Goal: Task Accomplishment & Management: Manage account settings

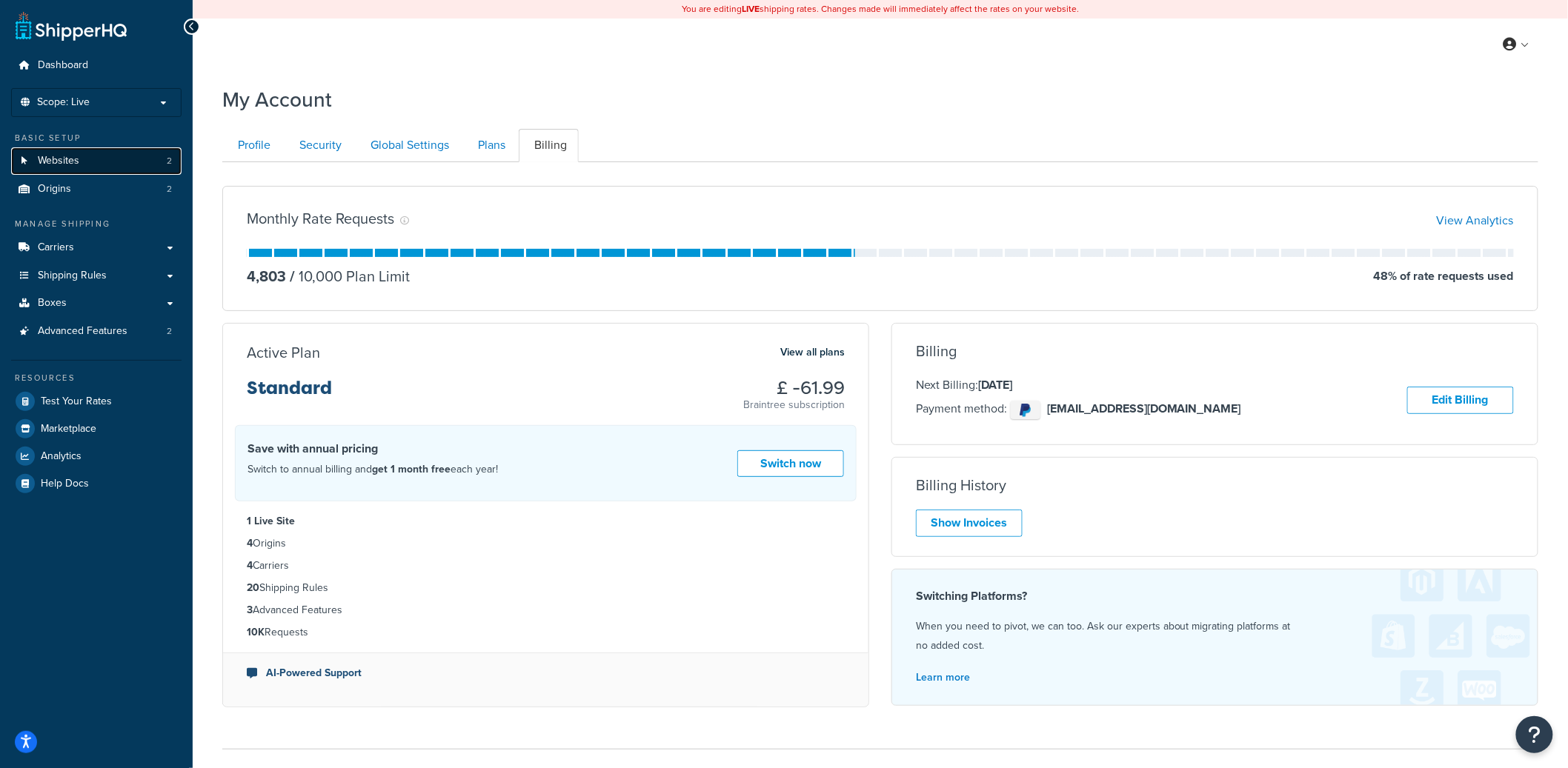
click at [109, 156] on link "Websites 2" at bounding box center [96, 161] width 171 height 27
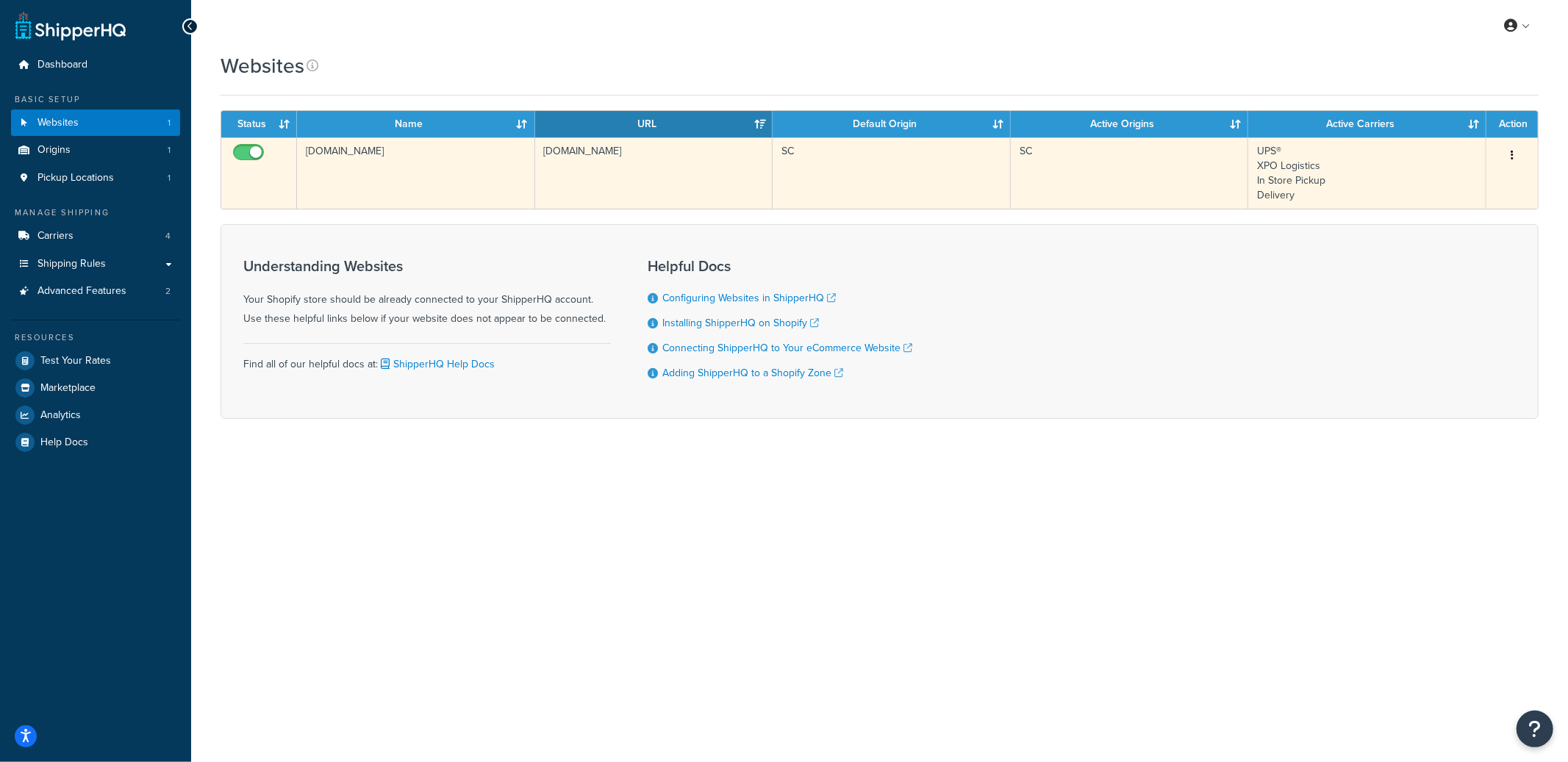
click at [396, 187] on td "tuh8ds-ve.myshopify.com" at bounding box center [416, 173] width 238 height 71
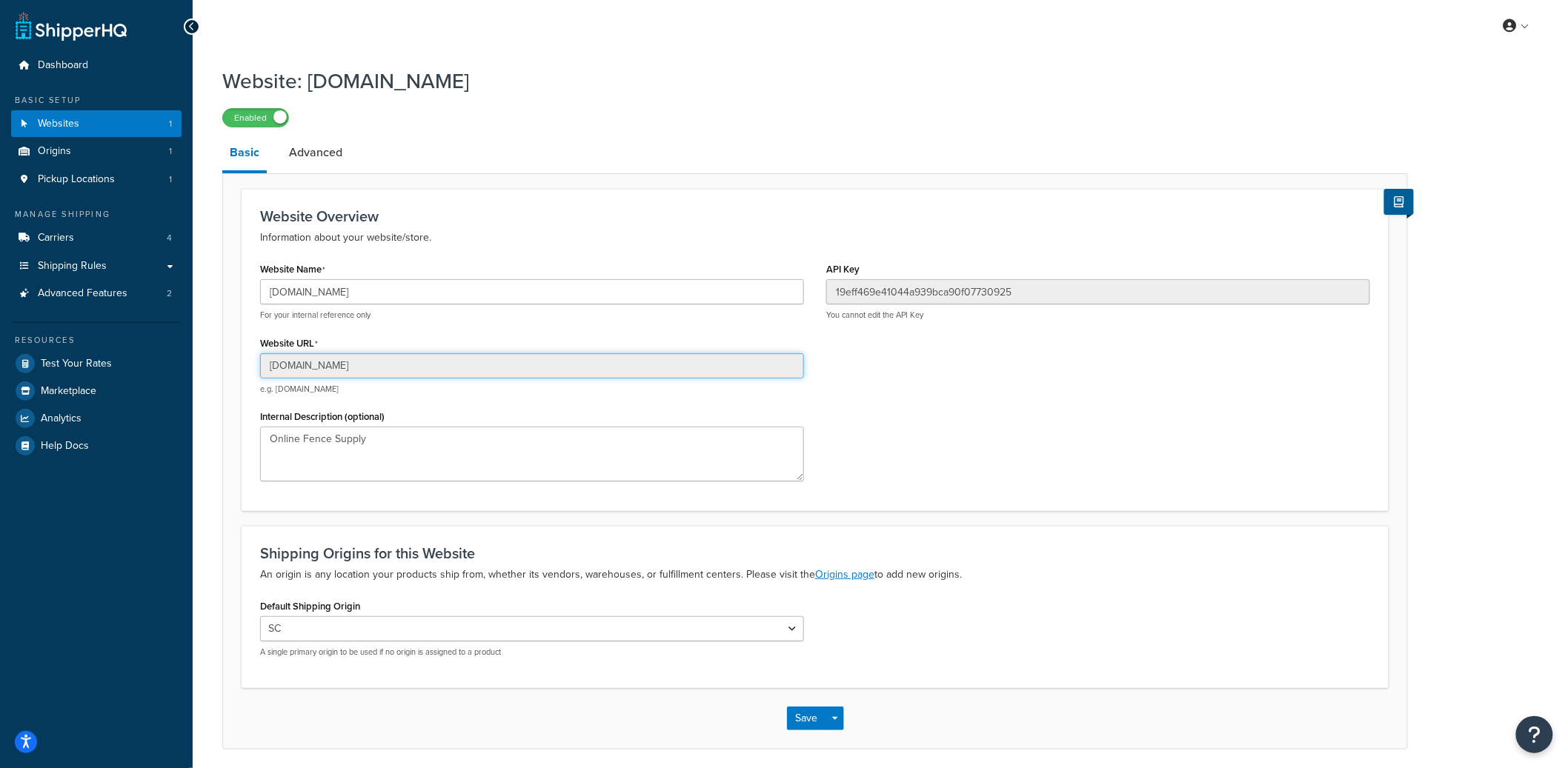
click at [312, 369] on input "tuh8ds-ve.myshopify.com" at bounding box center [531, 366] width 544 height 25
click at [319, 161] on link "Advanced" at bounding box center [316, 152] width 69 height 36
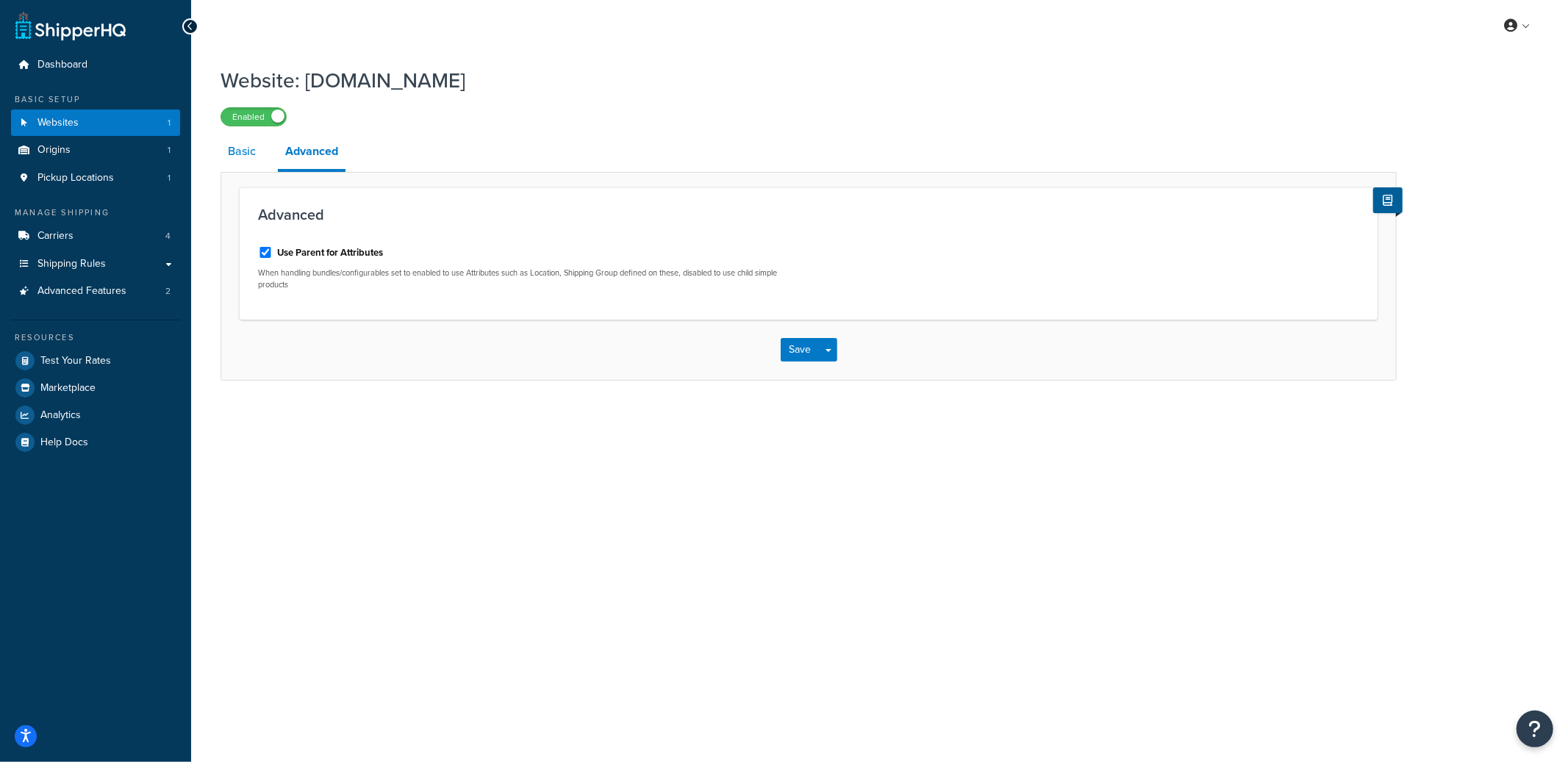
click at [251, 150] on link "Basic" at bounding box center [242, 151] width 43 height 36
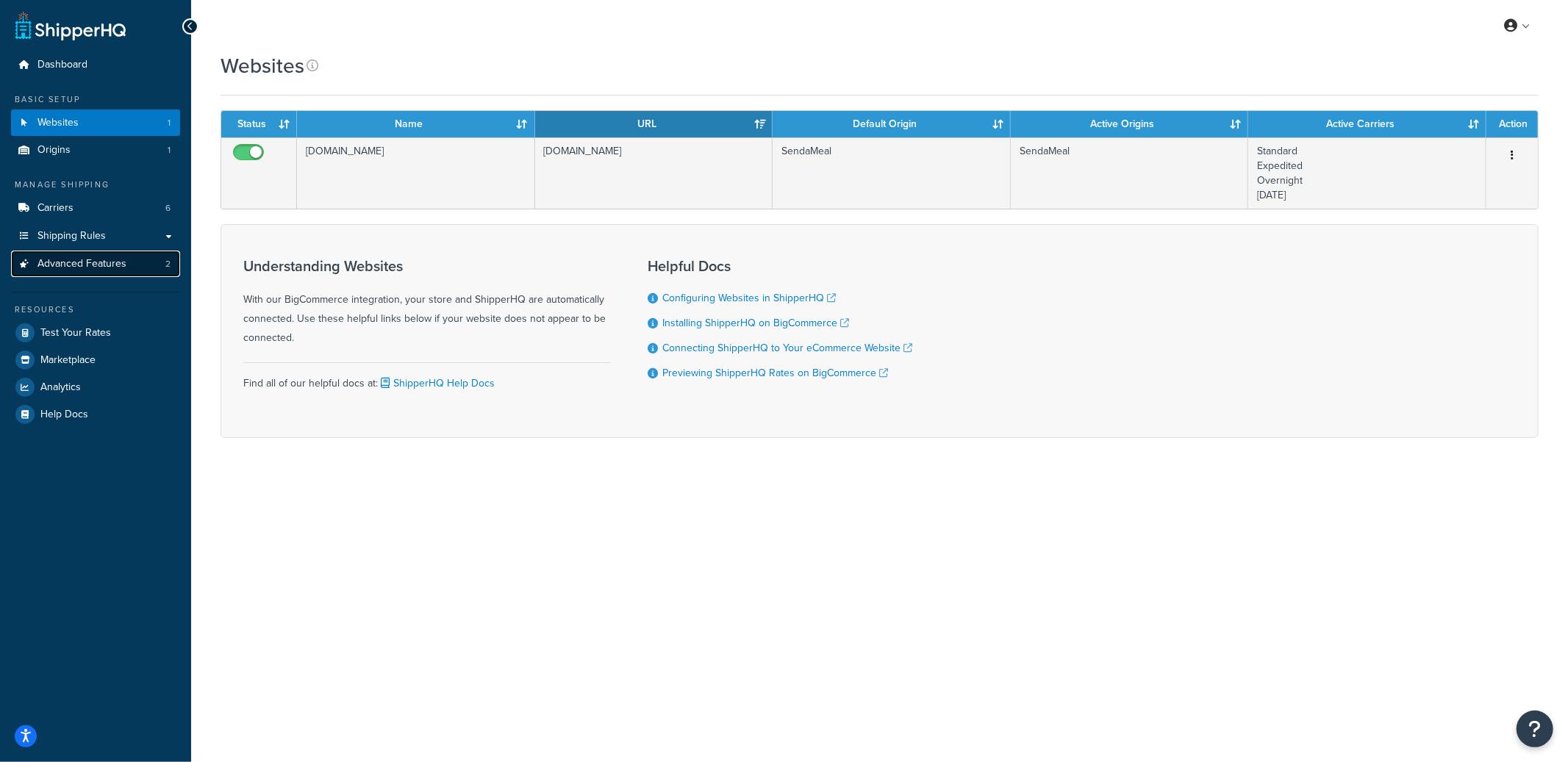
click at [93, 264] on span "Advanced Features" at bounding box center [81, 264] width 89 height 13
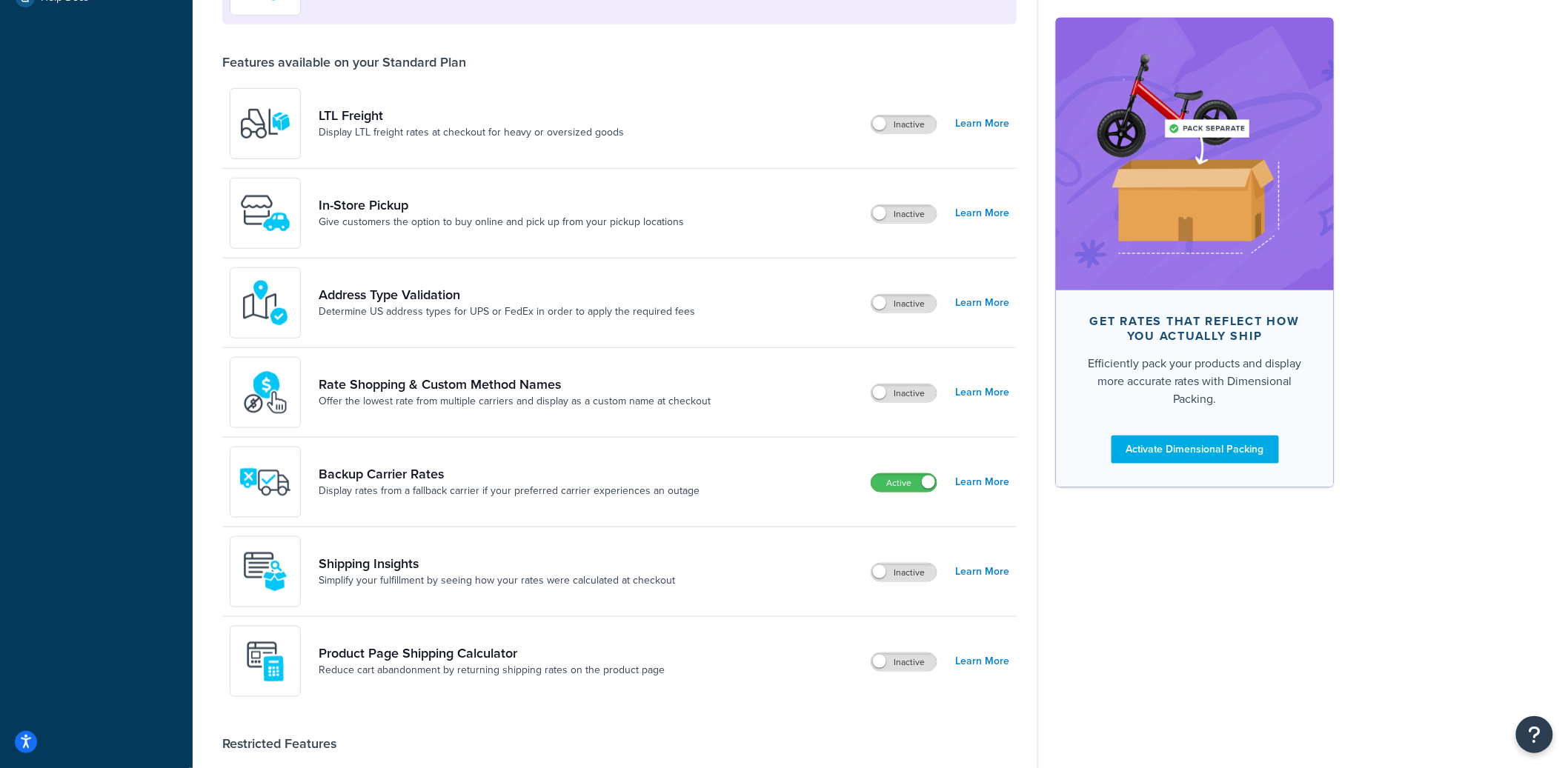
scroll to position [417, 0]
click at [899, 303] on label "Inactive" at bounding box center [904, 307] width 65 height 18
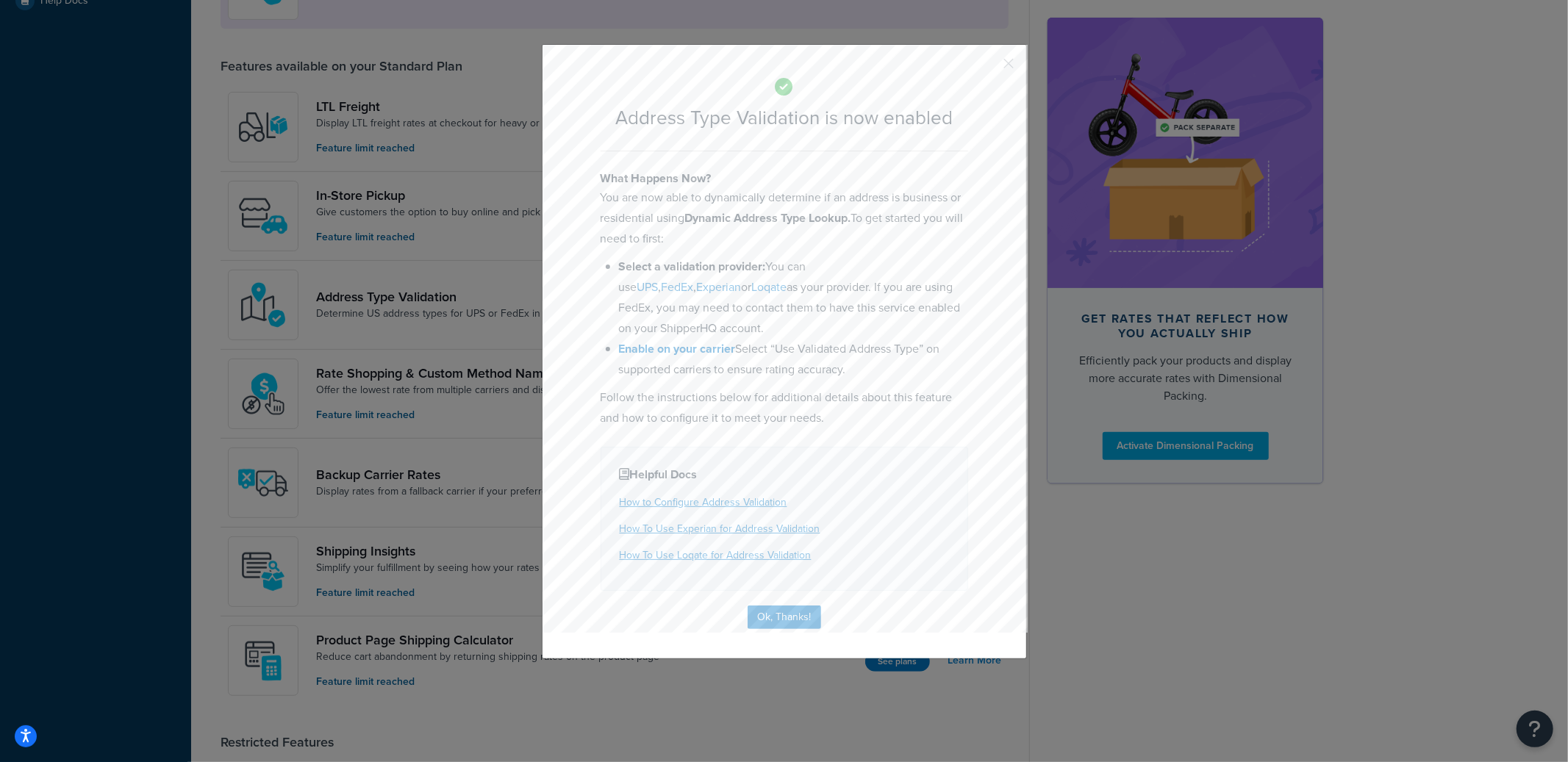
click at [990, 67] on button "button" at bounding box center [988, 69] width 4 height 4
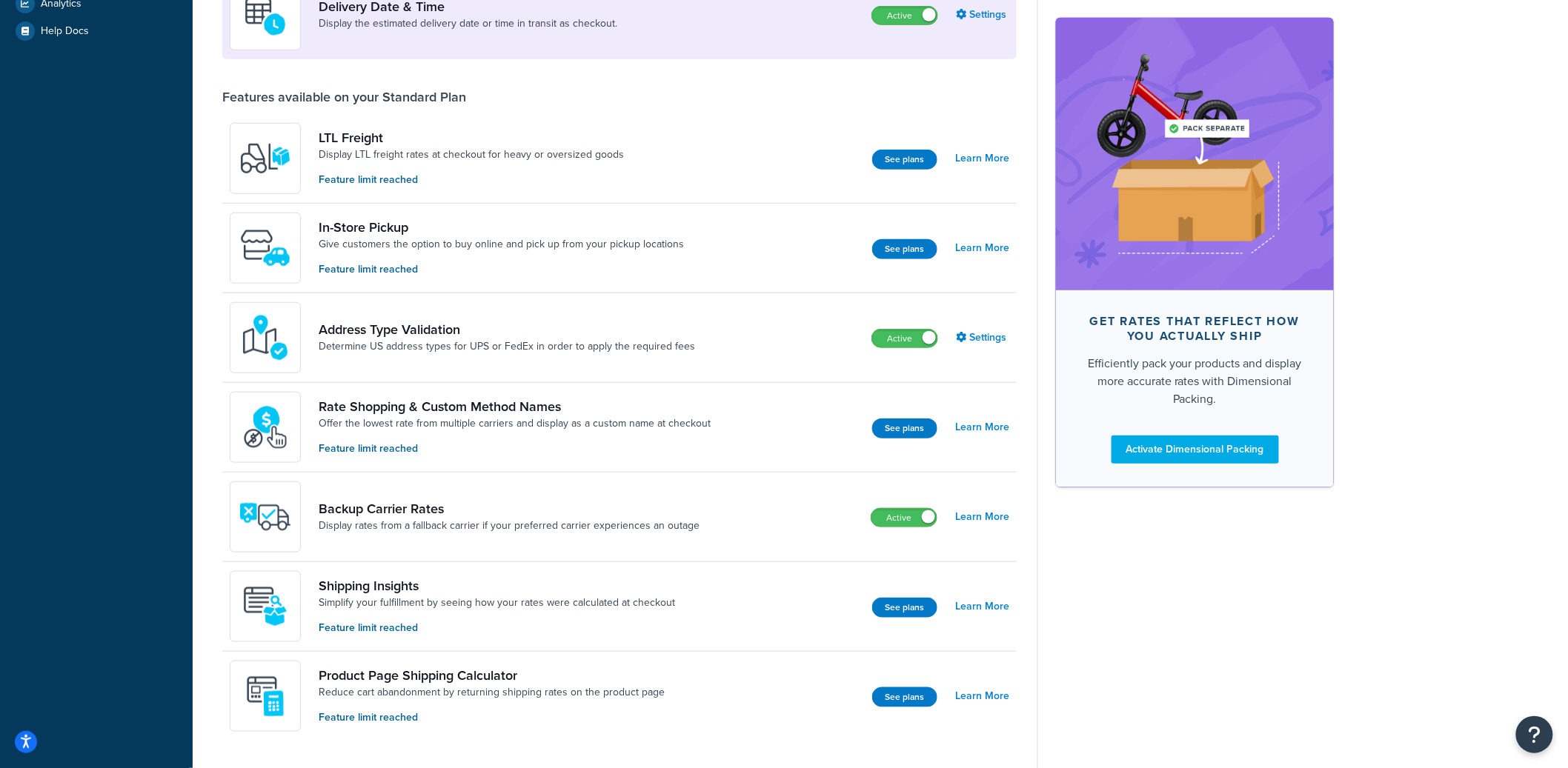
scroll to position [0, 0]
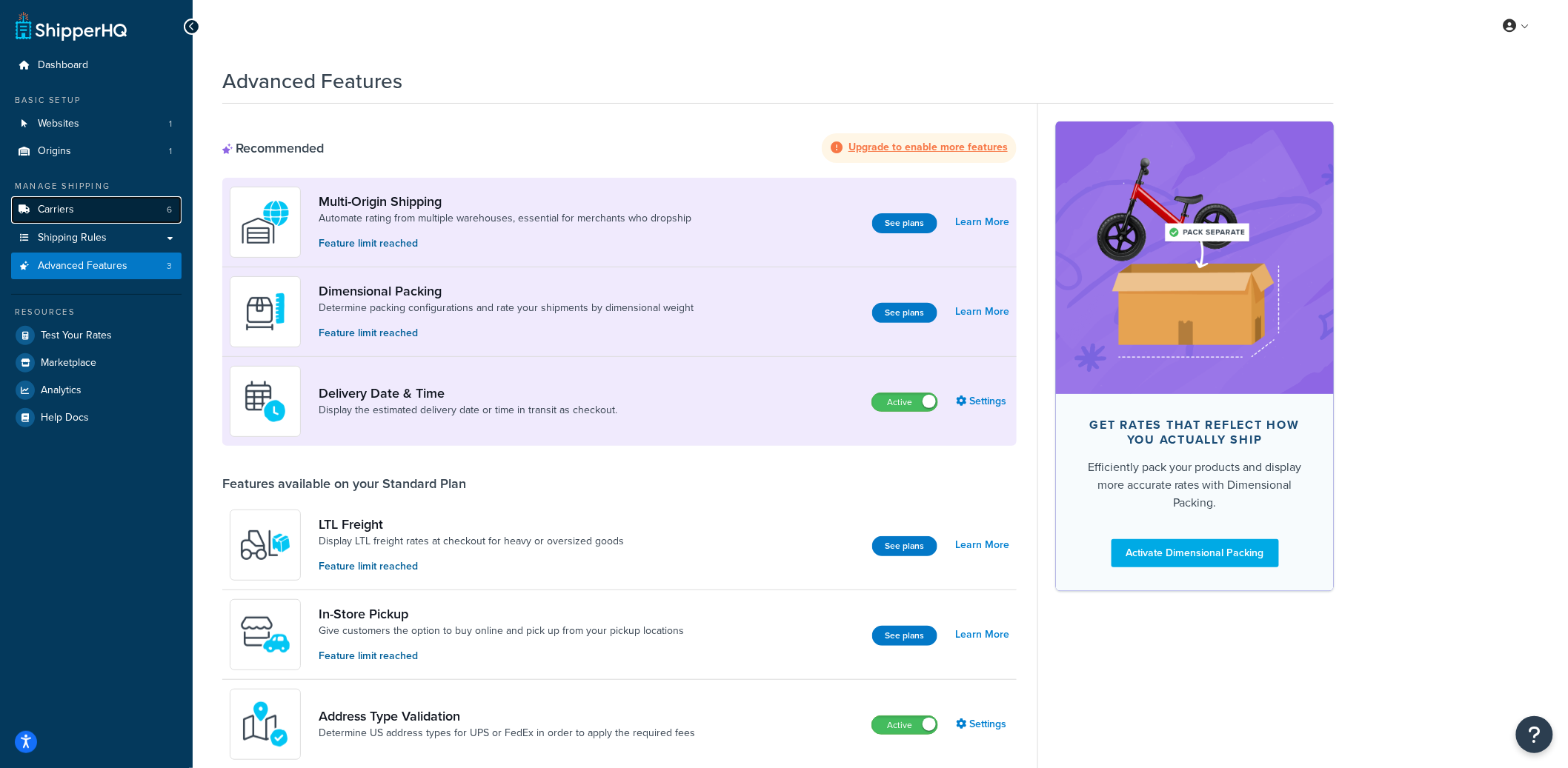
click at [100, 206] on link "Carriers 6" at bounding box center [96, 210] width 171 height 27
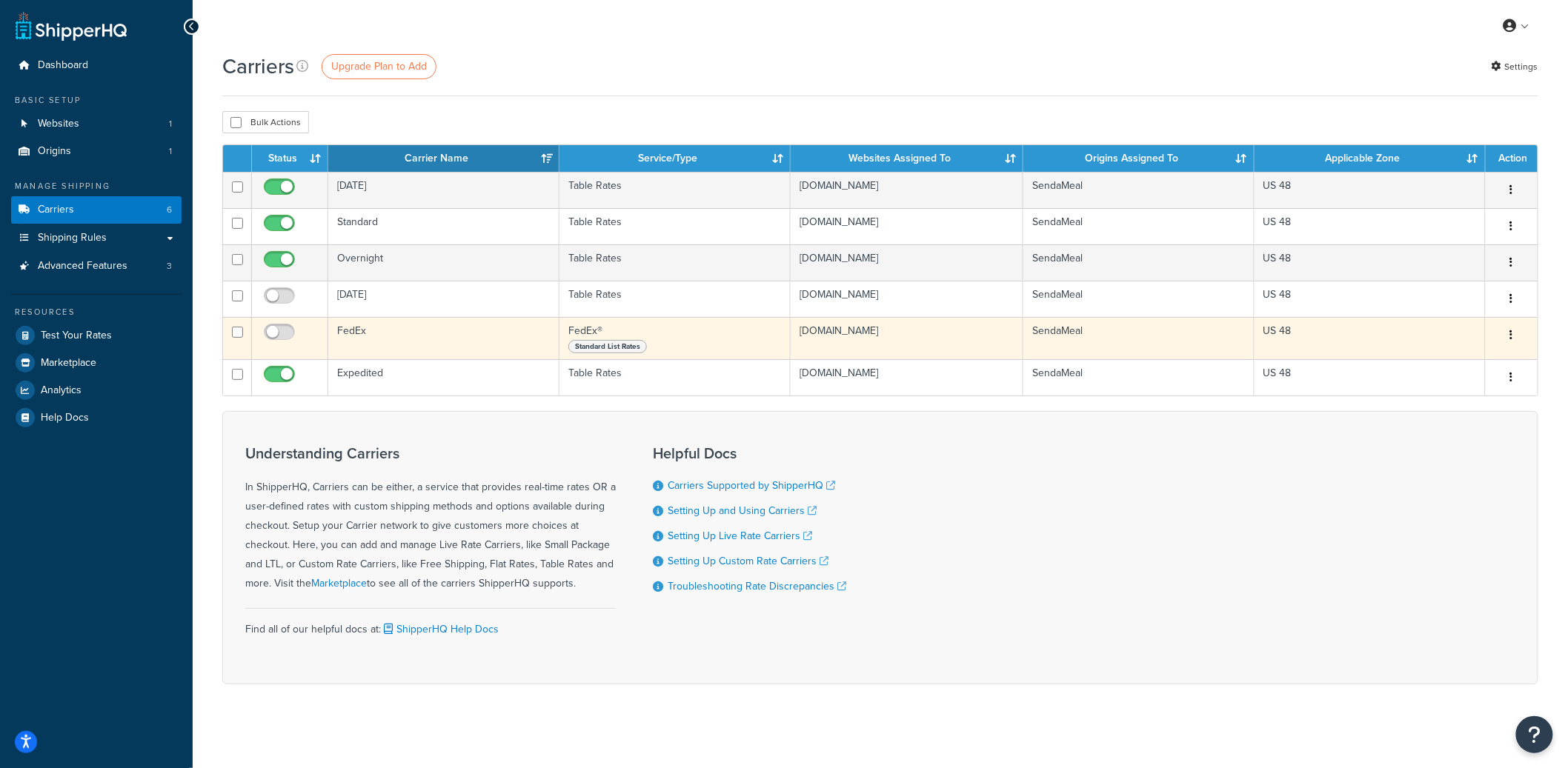
click at [408, 342] on td "FedEx" at bounding box center [444, 338] width 231 height 42
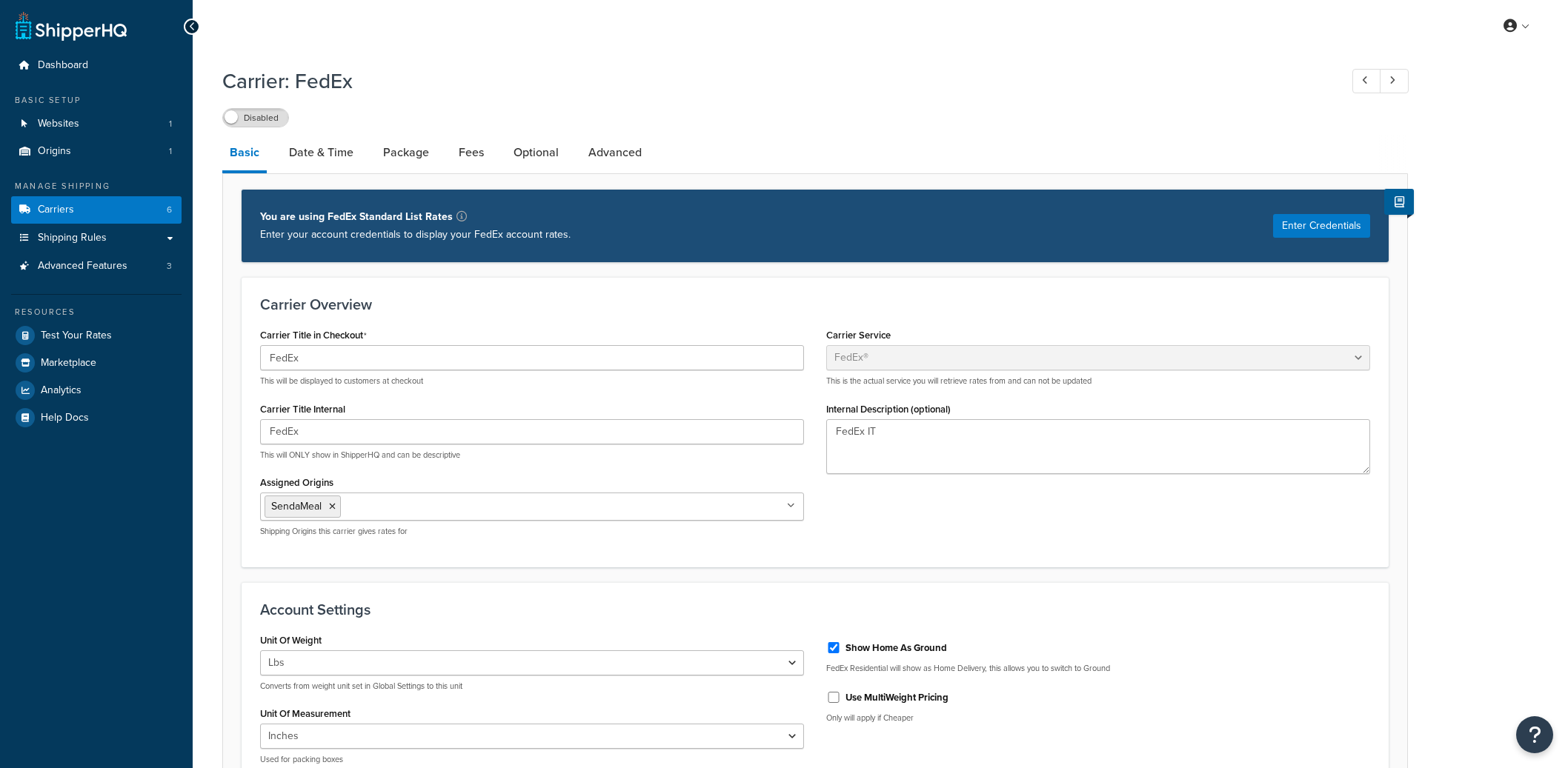
select select "fedEx"
select select "REGULAR_PICKUP"
select select "YOUR_PACKAGING"
click at [543, 149] on link "Optional" at bounding box center [535, 152] width 60 height 36
select select "residential"
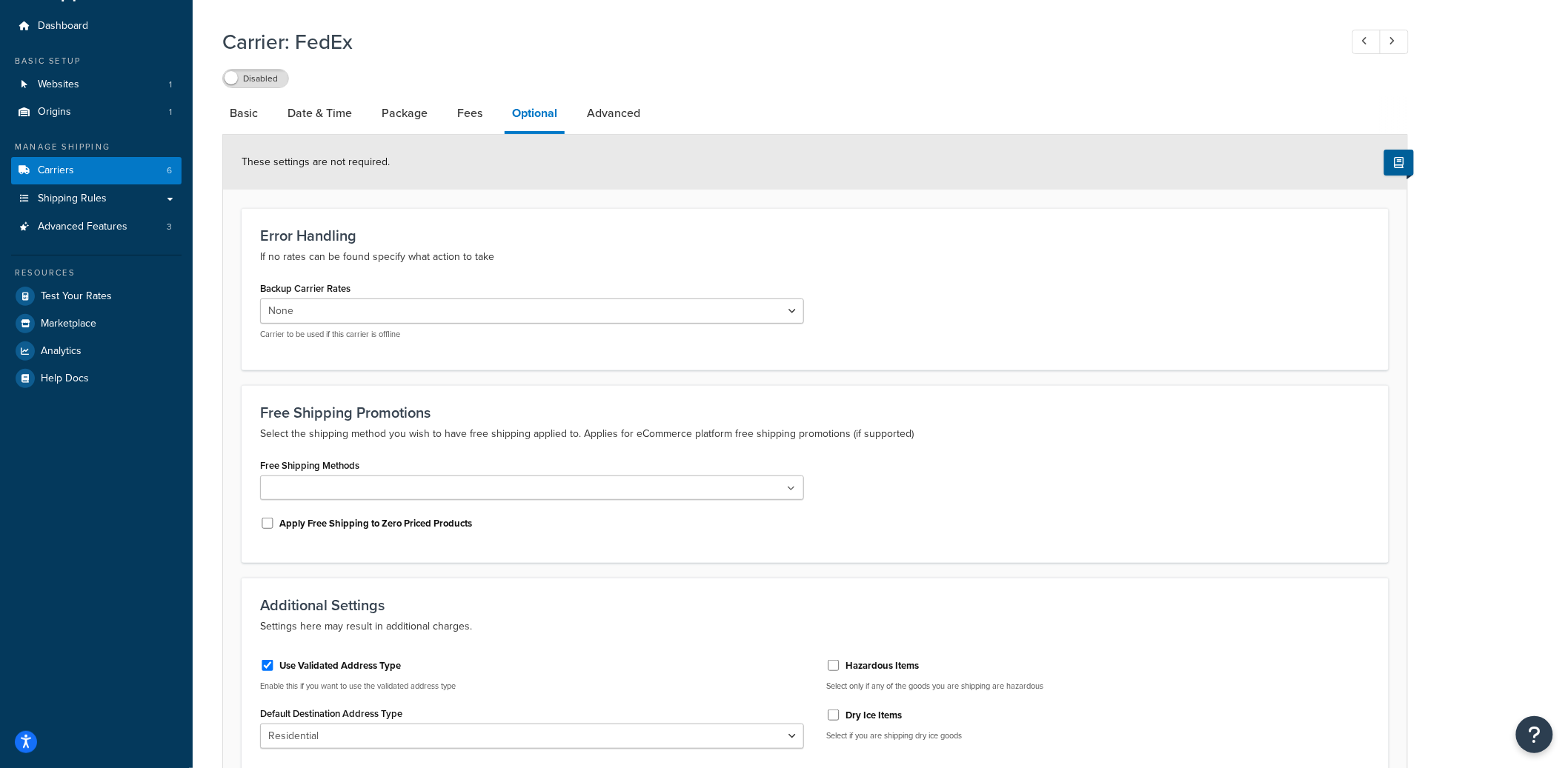
scroll to position [40, 0]
click at [92, 173] on link "Carriers 6" at bounding box center [96, 170] width 171 height 27
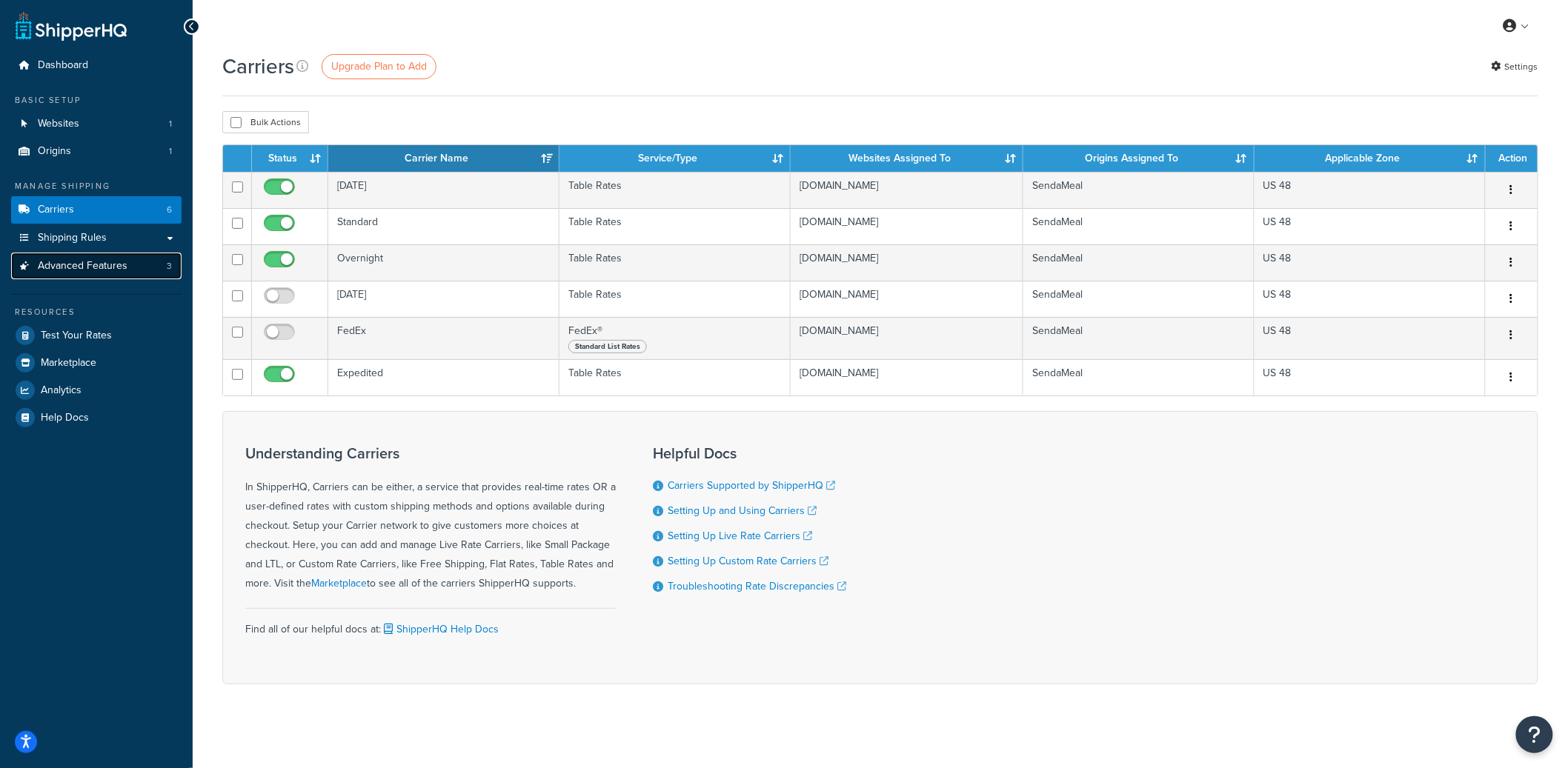
click at [116, 271] on span "Advanced Features" at bounding box center [82, 266] width 90 height 13
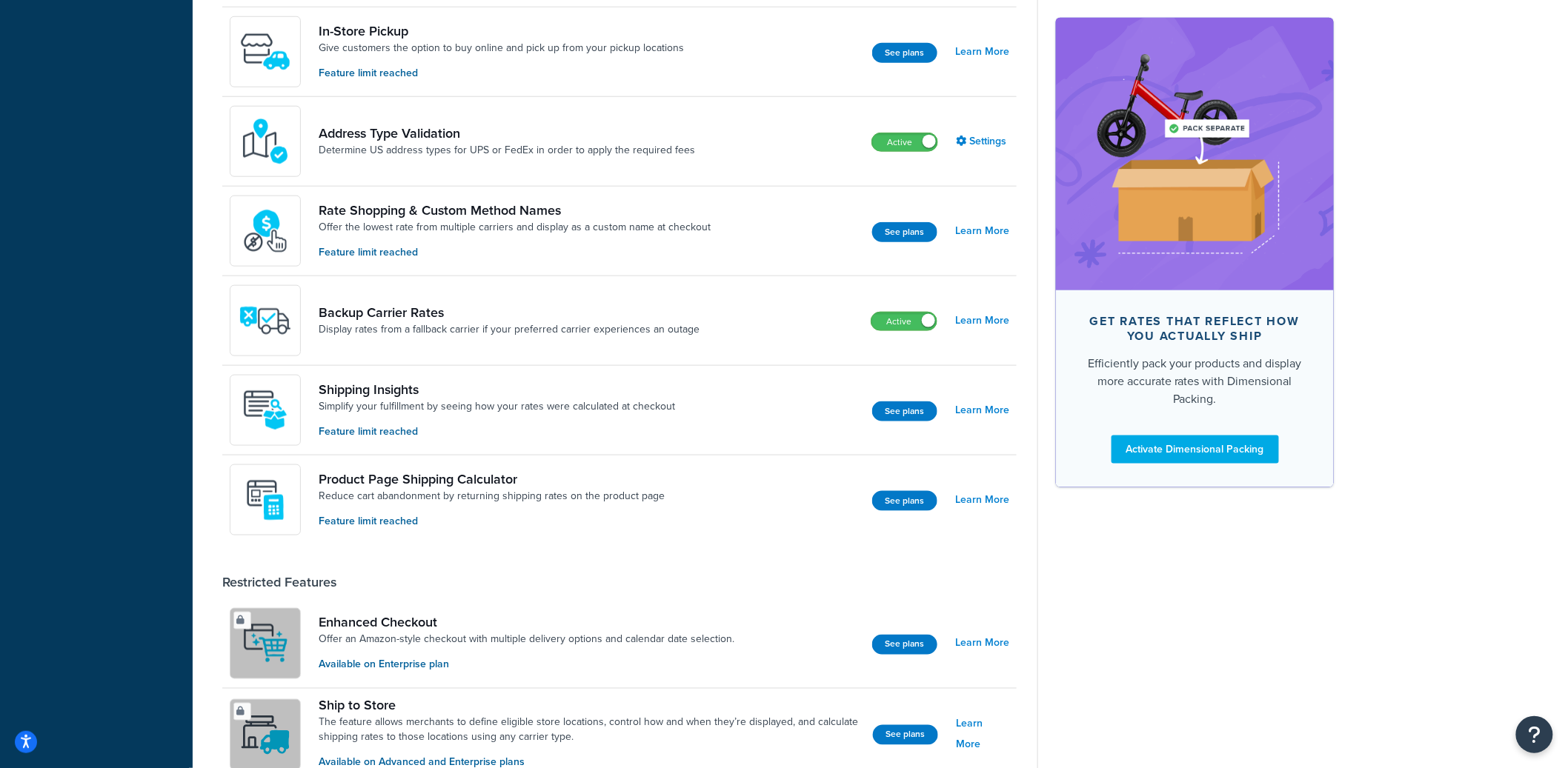
scroll to position [458, 0]
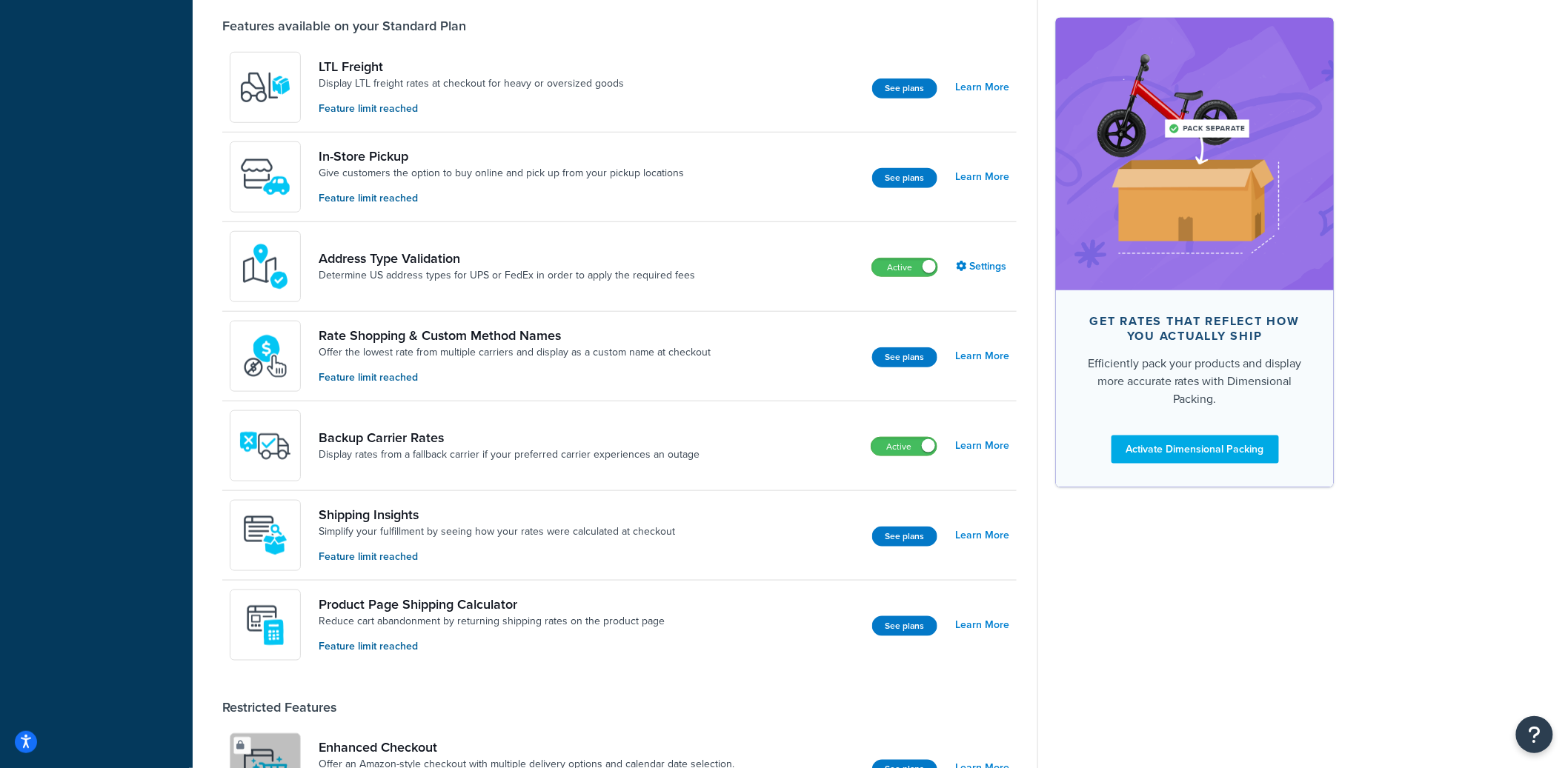
click at [743, 263] on div "Address Type Validation Determine US address types for UPS or FedEx in order to…" at bounding box center [619, 267] width 794 height 90
click at [631, 267] on div "Address Type Validation Determine US address types for UPS or FedEx in order to…" at bounding box center [507, 266] width 376 height 33
click at [619, 273] on link "Determine US address types for UPS or FedEx in order to apply the required fees" at bounding box center [507, 276] width 376 height 15
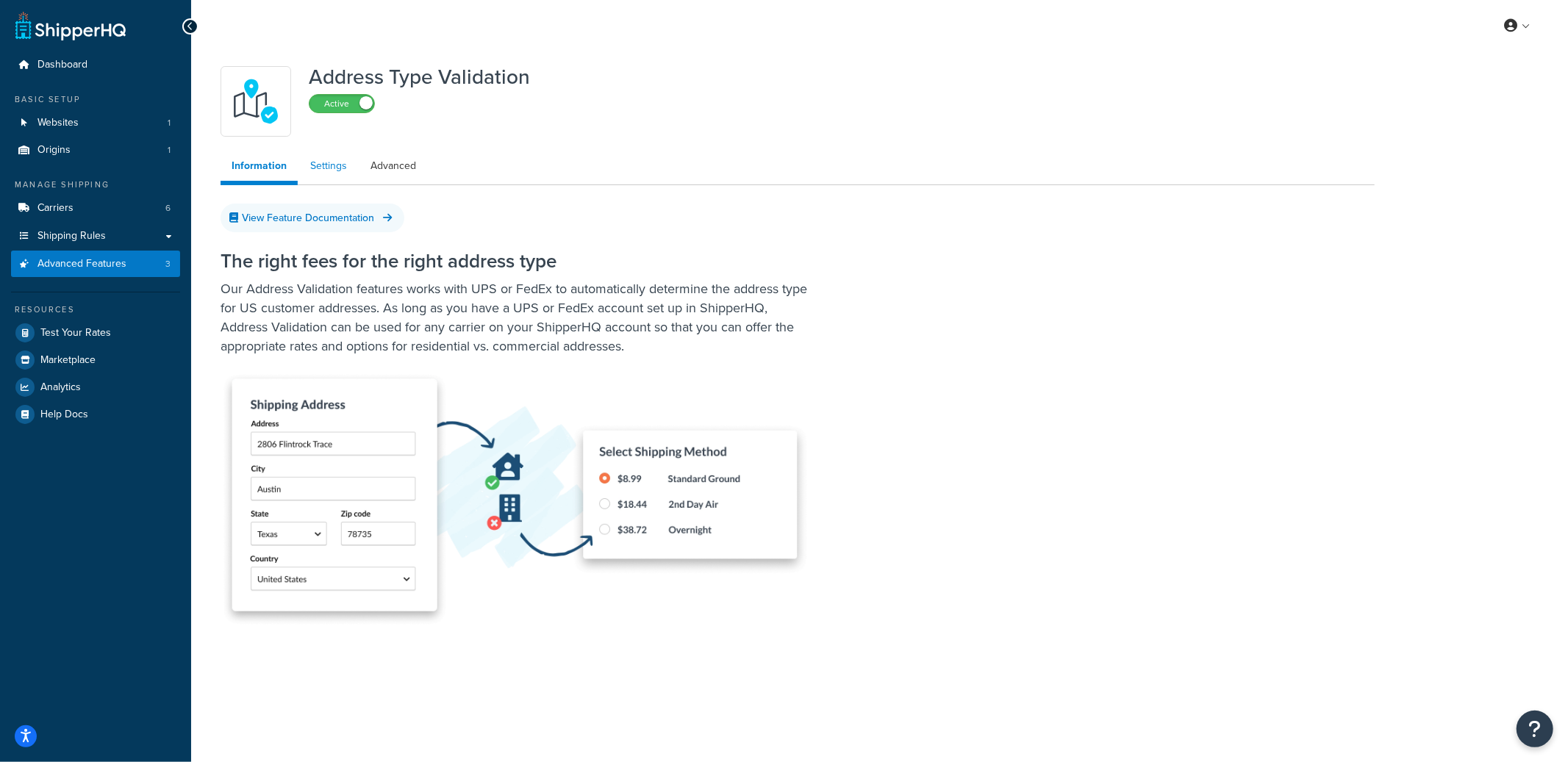
click at [331, 163] on link "Settings" at bounding box center [328, 166] width 59 height 29
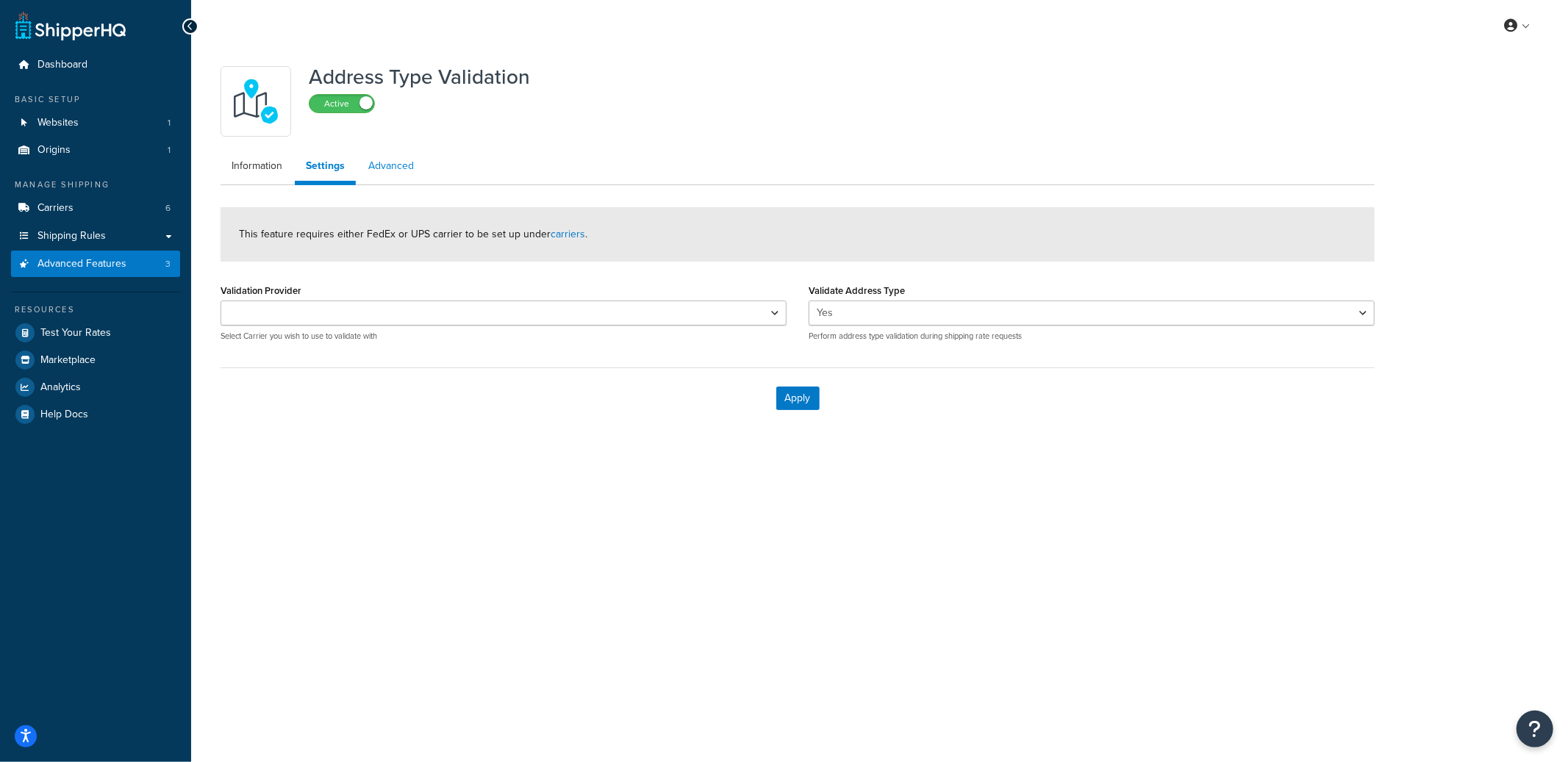
click at [417, 173] on link "Advanced" at bounding box center [391, 166] width 68 height 29
click at [252, 171] on link "Information" at bounding box center [257, 166] width 73 height 29
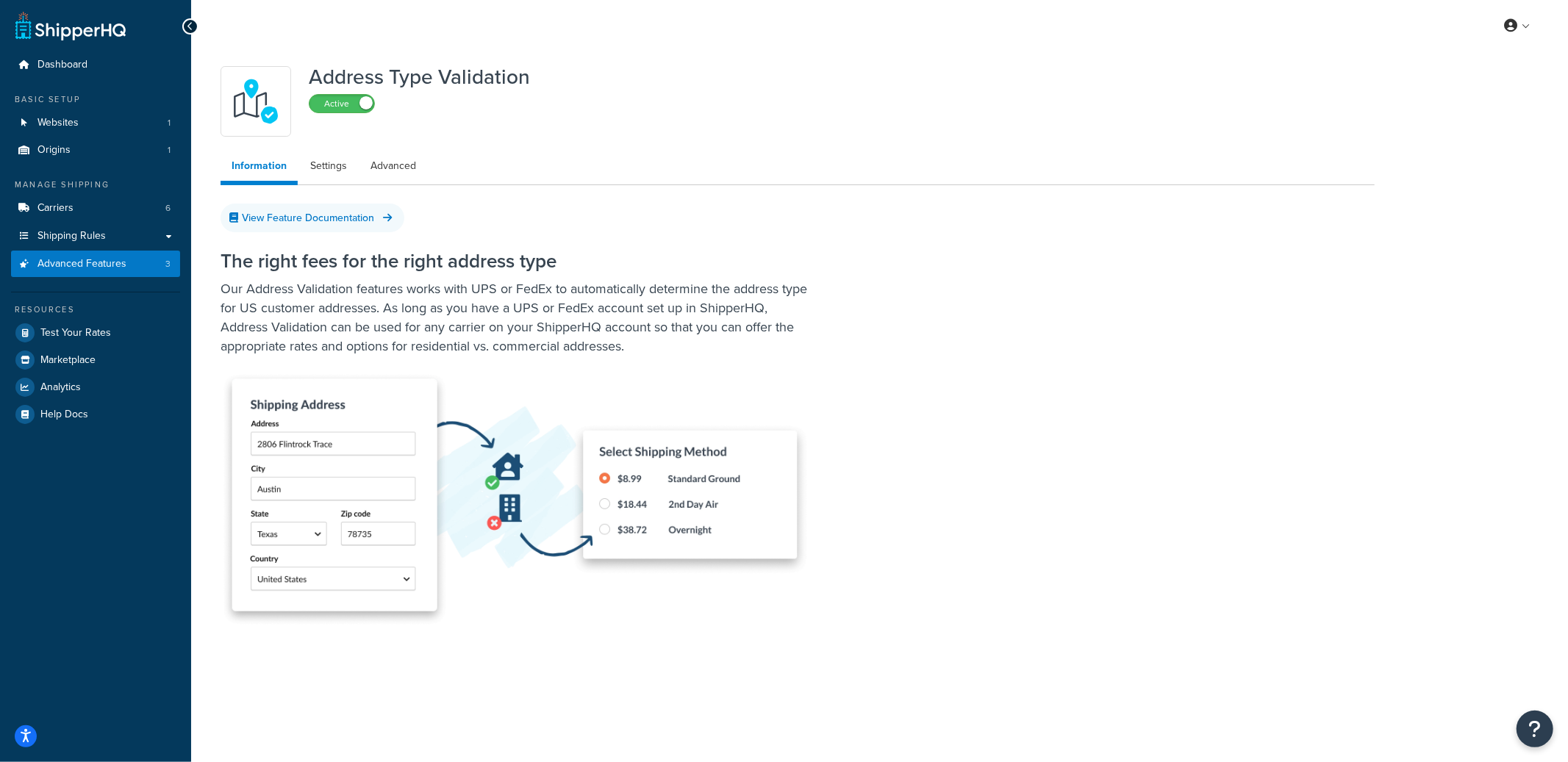
click at [334, 112] on label "Active" at bounding box center [342, 104] width 65 height 17
click at [77, 206] on link "Carriers 6" at bounding box center [96, 208] width 169 height 27
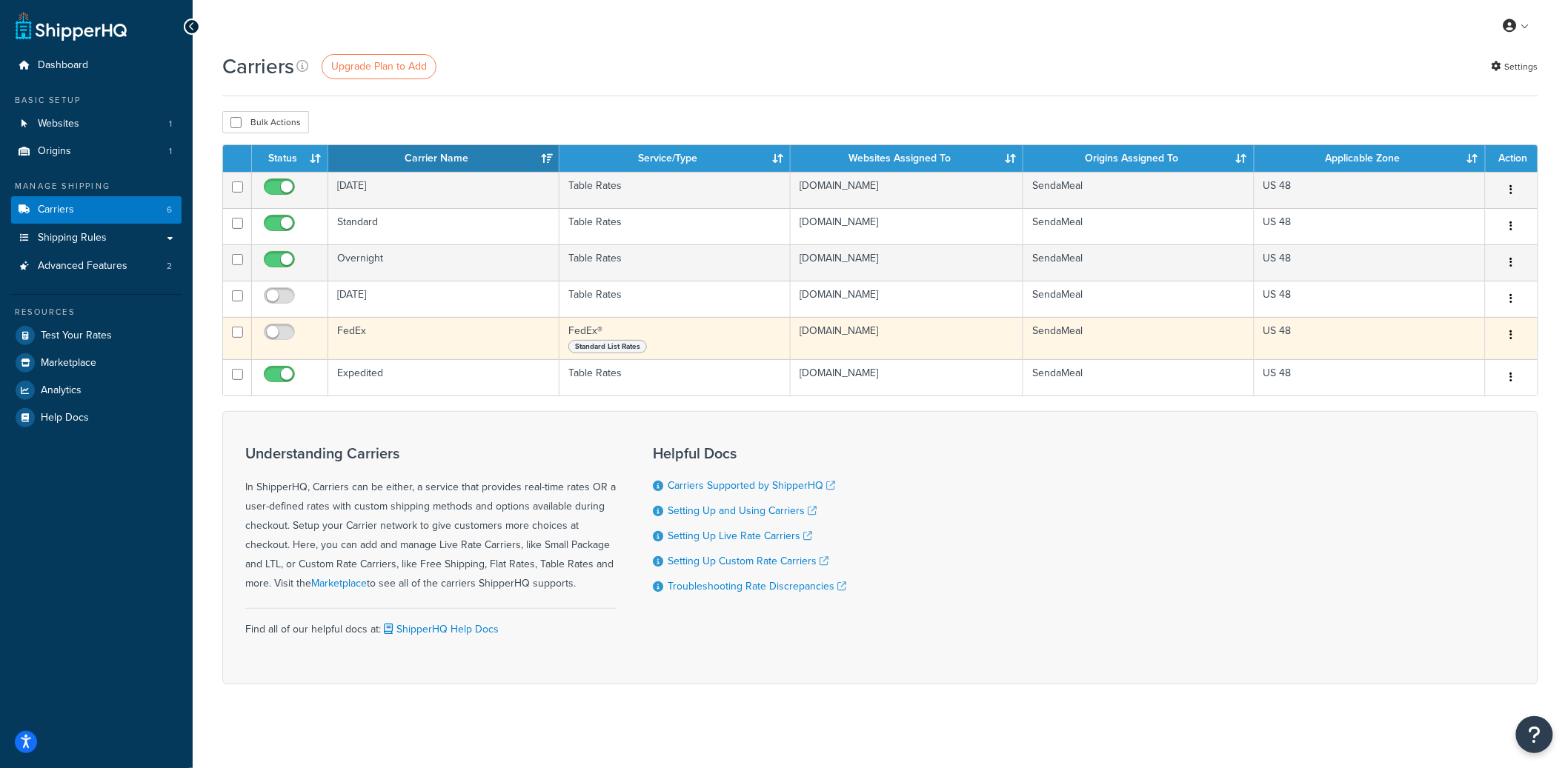
click at [380, 337] on td "FedEx" at bounding box center [444, 338] width 231 height 42
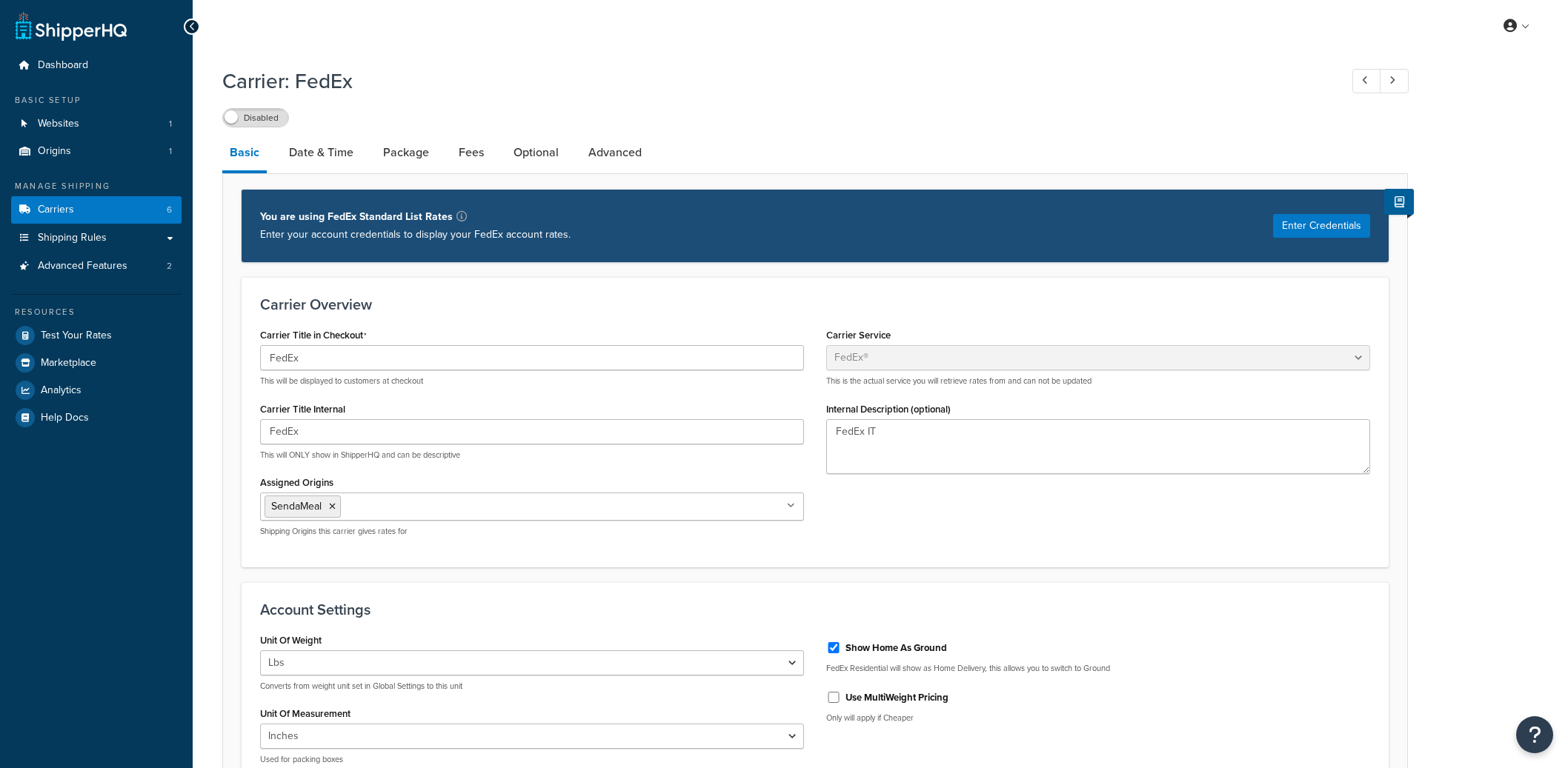
select select "fedEx"
select select "REGULAR_PICKUP"
select select "YOUR_PACKAGING"
click at [540, 155] on link "Optional" at bounding box center [535, 152] width 60 height 36
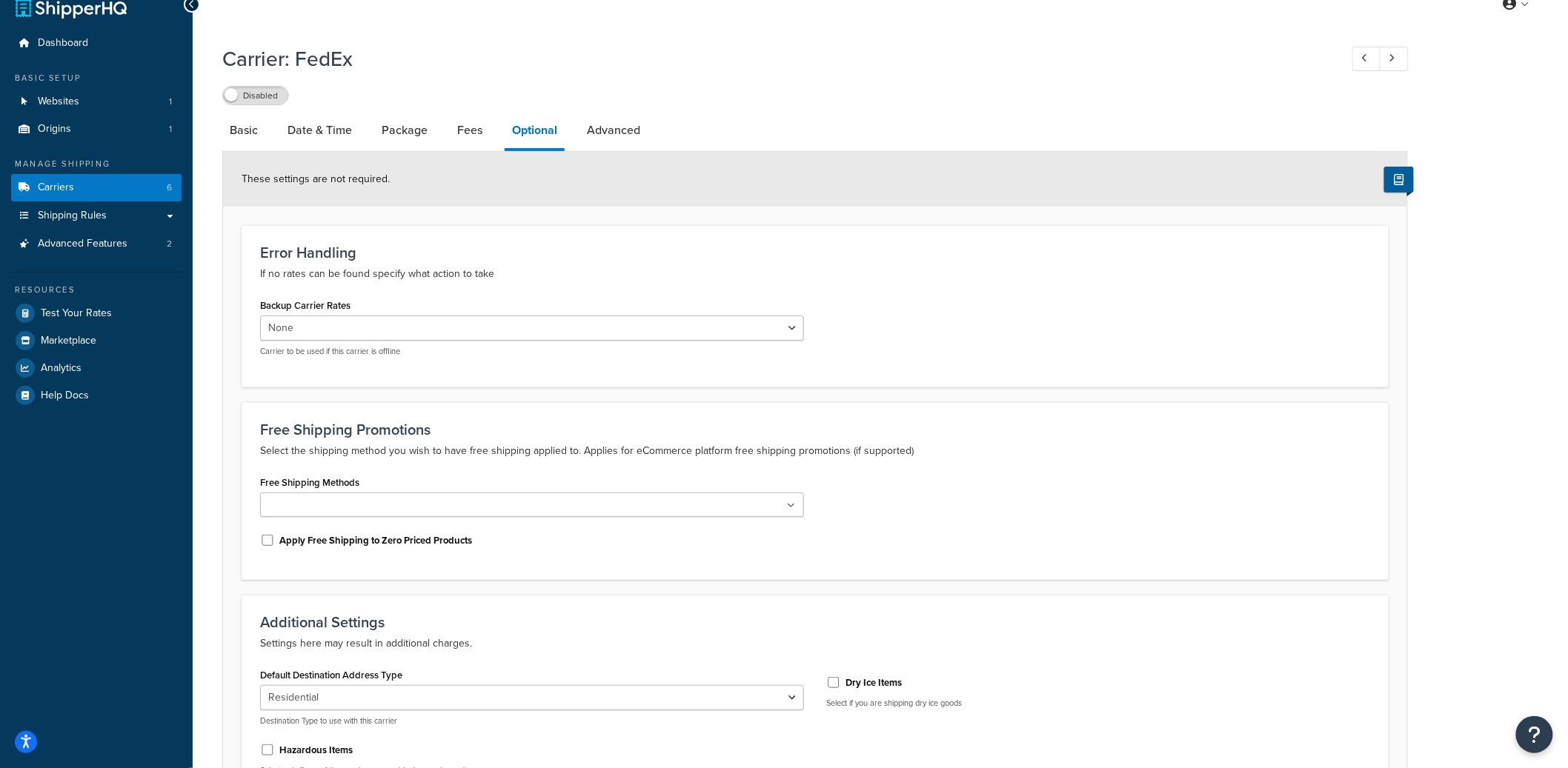
scroll to position [195, 0]
